Goal: Use online tool/utility: Utilize a website feature to perform a specific function

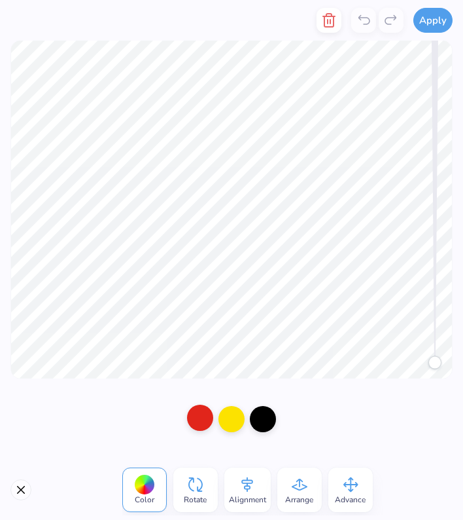
click at [196, 413] on div at bounding box center [200, 417] width 26 height 26
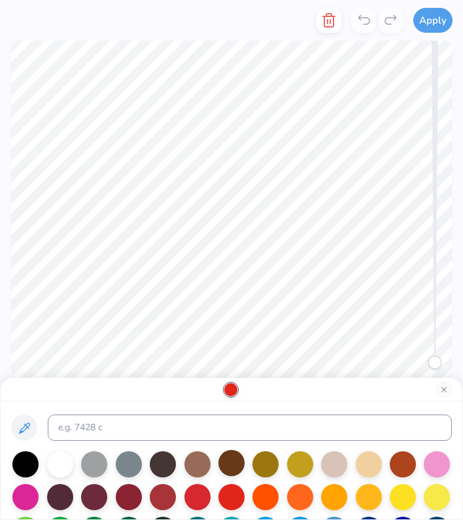
click at [224, 461] on div at bounding box center [232, 463] width 26 height 26
click at [224, 463] on div at bounding box center [232, 463] width 26 height 26
click at [208, 465] on div at bounding box center [198, 463] width 26 height 26
click at [234, 467] on div at bounding box center [232, 463] width 26 height 26
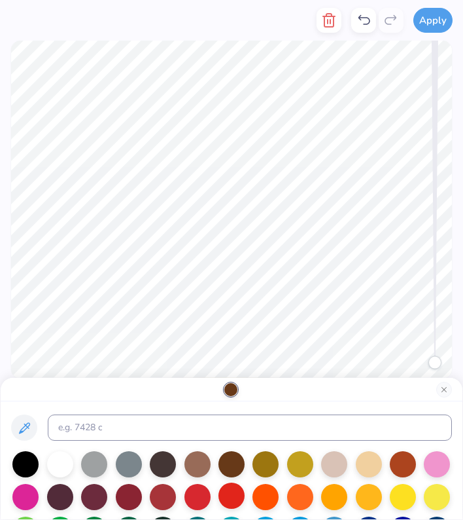
click at [234, 505] on div at bounding box center [232, 495] width 26 height 26
click at [235, 495] on div at bounding box center [232, 495] width 26 height 26
click at [258, 497] on div at bounding box center [266, 495] width 26 height 26
click at [310, 495] on div at bounding box center [300, 495] width 26 height 26
click at [220, 465] on div at bounding box center [232, 463] width 26 height 26
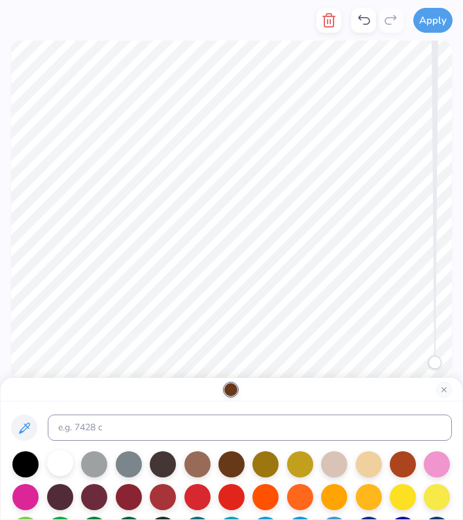
click at [72, 457] on div at bounding box center [60, 463] width 26 height 26
click at [236, 466] on div at bounding box center [232, 463] width 26 height 26
